Goal: Task Accomplishment & Management: Use online tool/utility

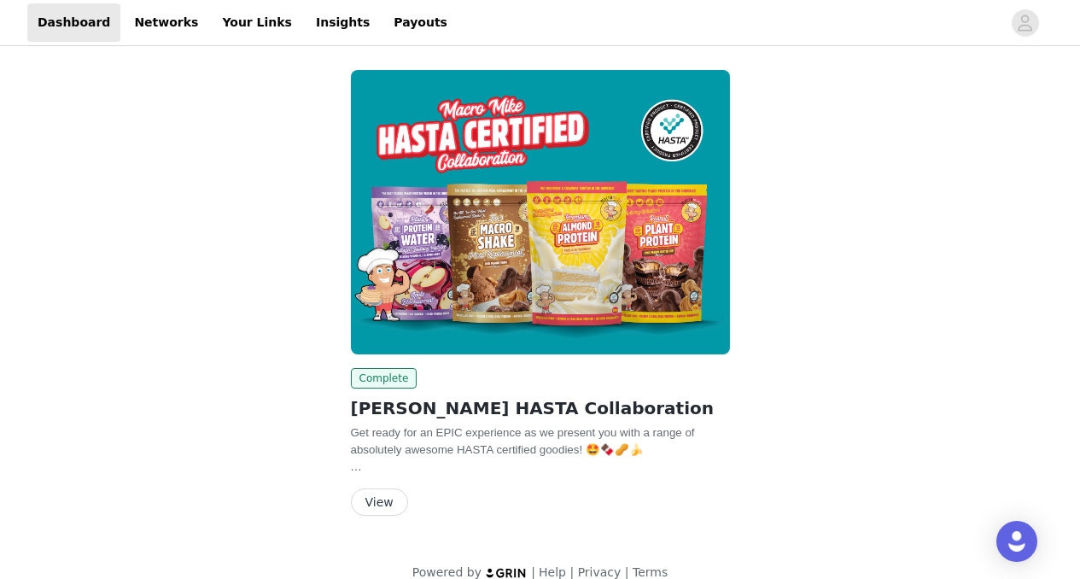
click at [385, 500] on button "View" at bounding box center [379, 501] width 57 height 27
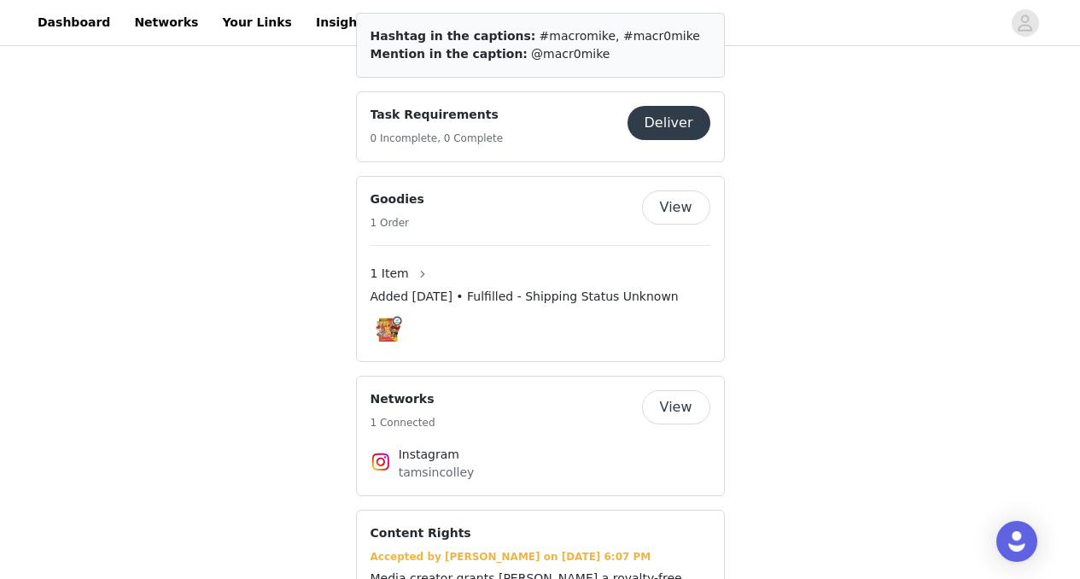
scroll to position [622, 0]
click at [412, 260] on button "button" at bounding box center [422, 273] width 27 height 27
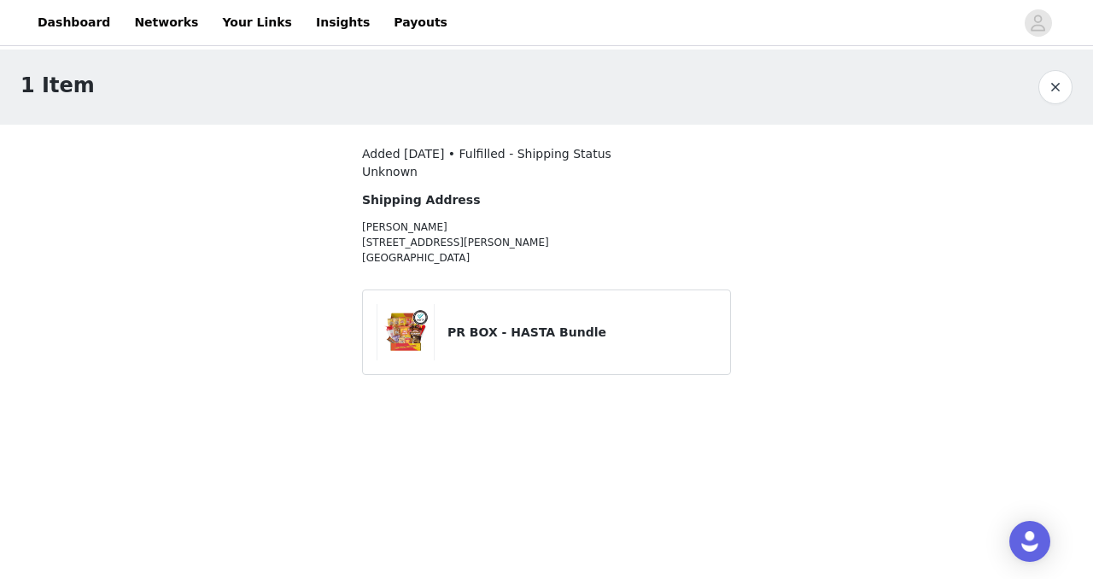
click at [445, 350] on div at bounding box center [412, 332] width 71 height 56
